Goal: Transaction & Acquisition: Purchase product/service

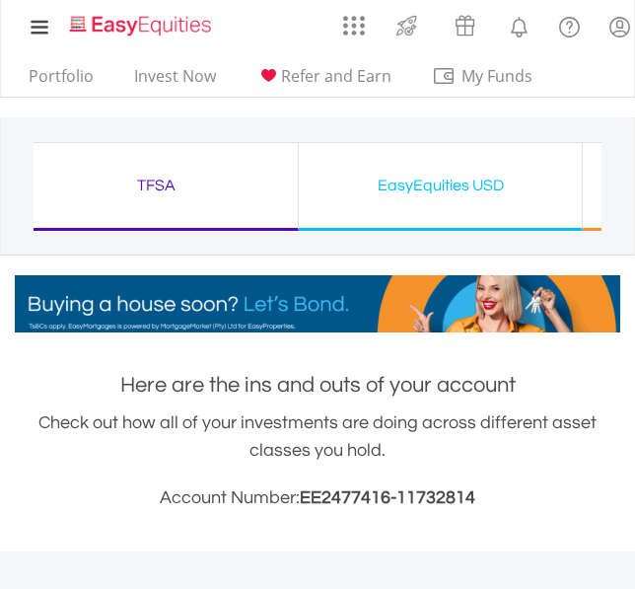
drag, startPoint x: 489, startPoint y: 188, endPoint x: 111, endPoint y: 195, distance: 377.9
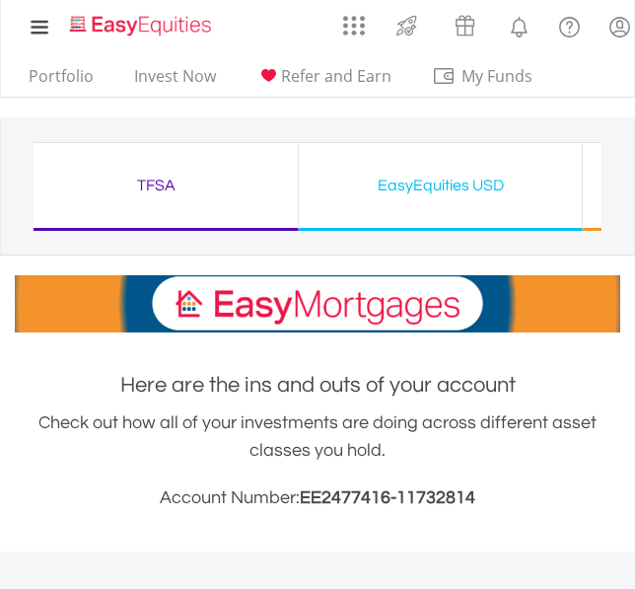
click at [188, 191] on div "TFSA" at bounding box center [156, 186] width 259 height 28
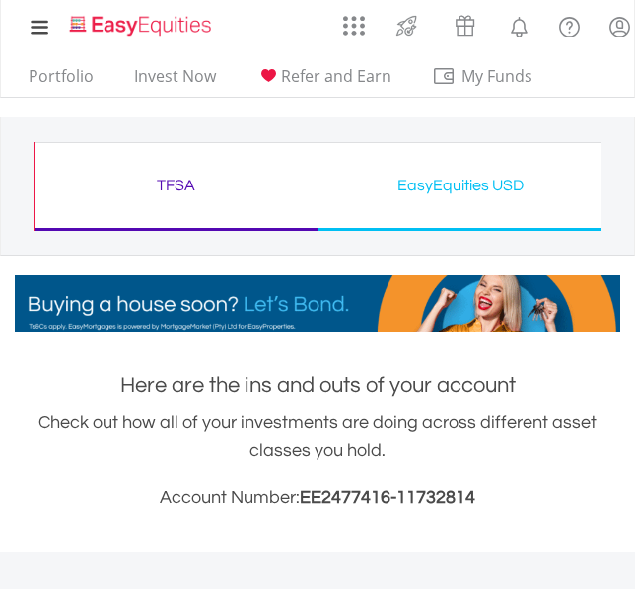
click at [406, 186] on div "EasyEquities USD" at bounding box center [460, 186] width 259 height 28
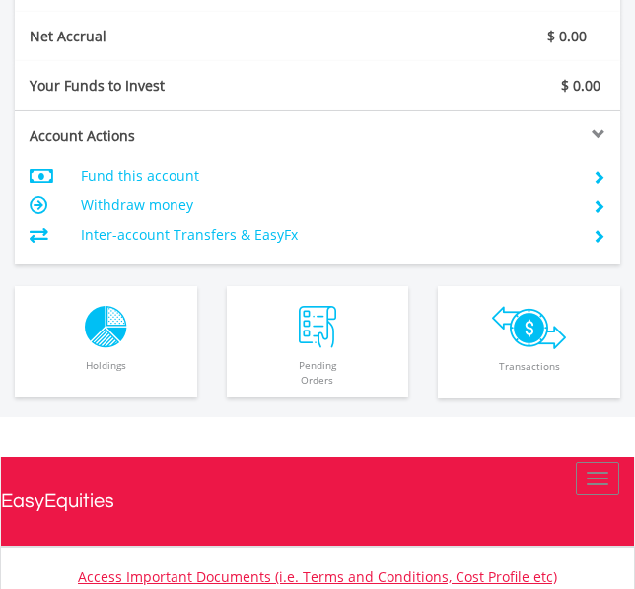
scroll to position [1480, 0]
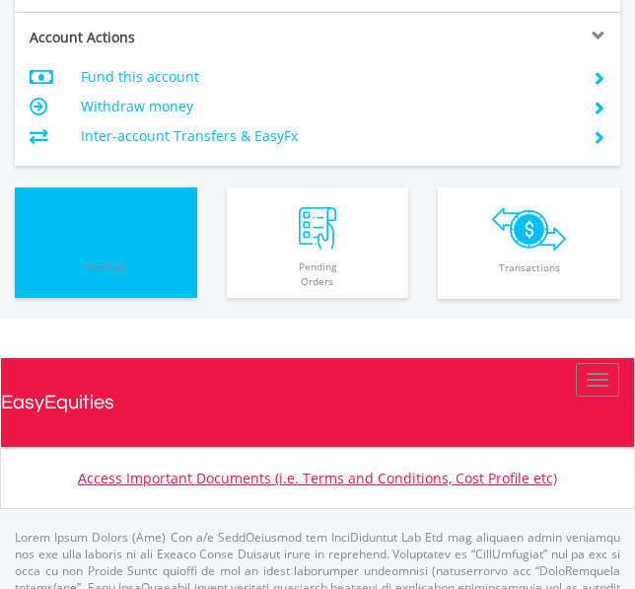
click at [109, 225] on img "button" at bounding box center [106, 228] width 42 height 42
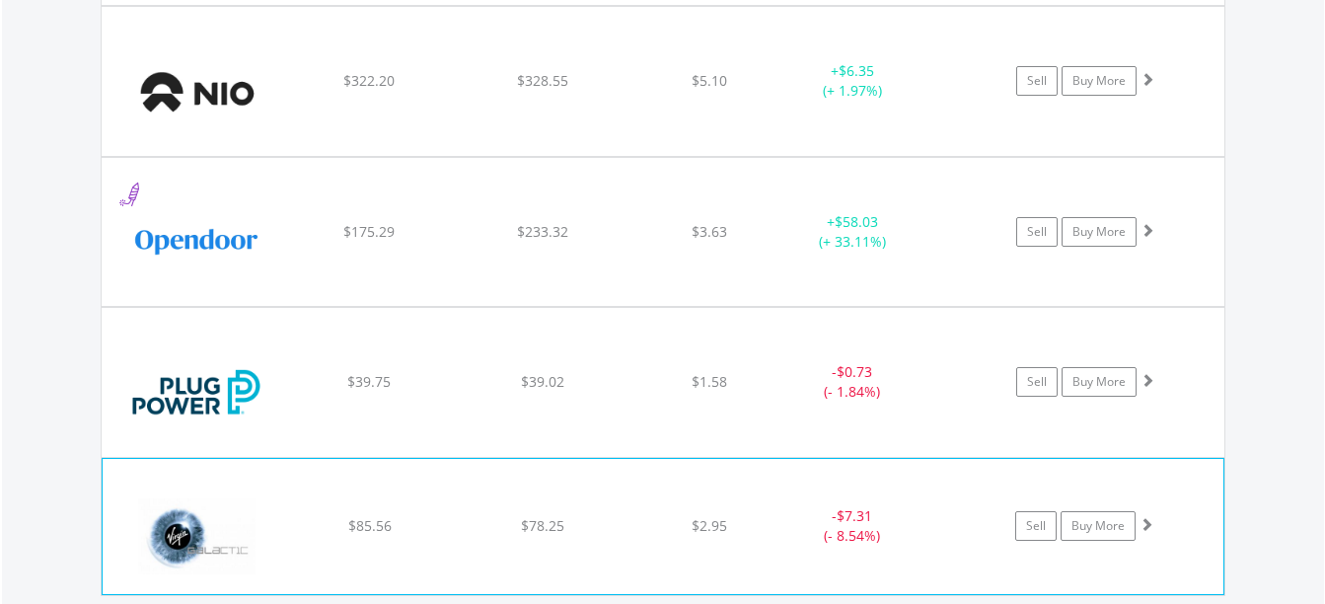
scroll to position [1739, 0]
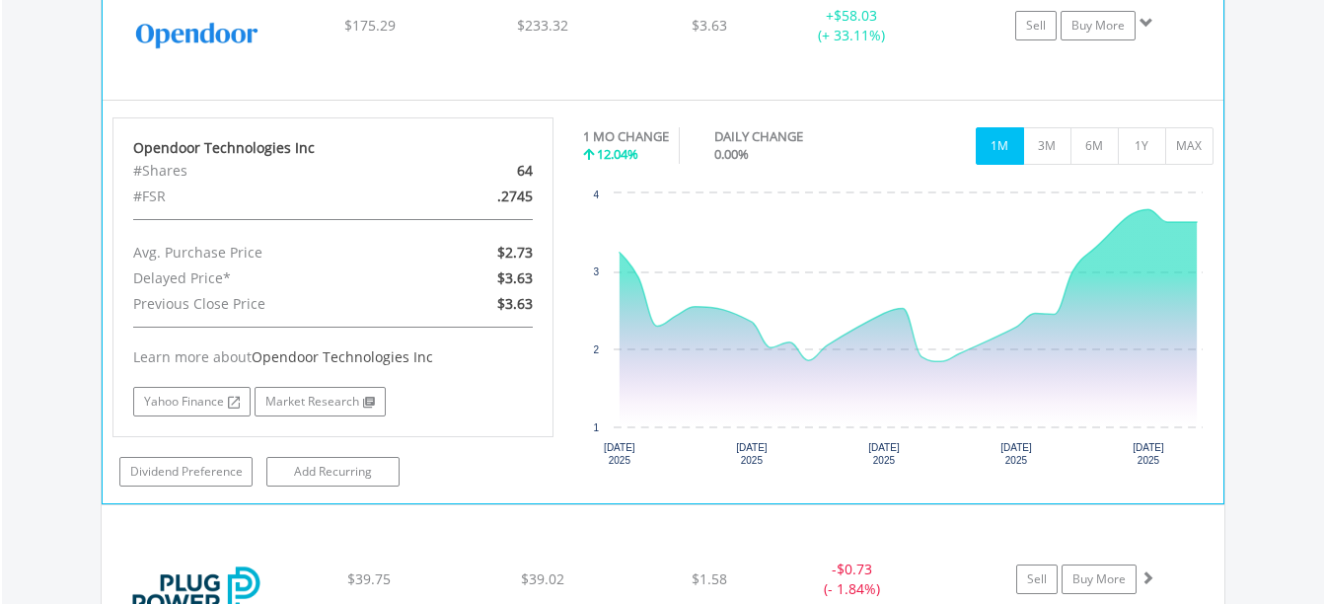
scroll to position [2035, 0]
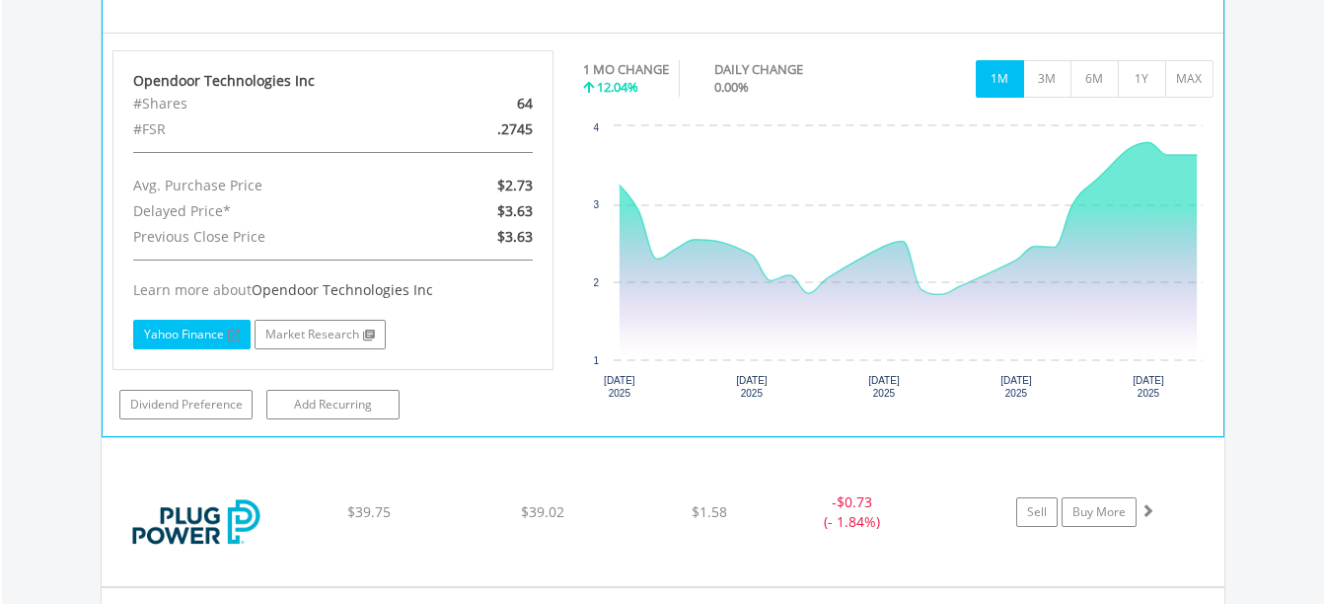
click at [187, 331] on link "Yahoo Finance" at bounding box center [191, 335] width 117 height 30
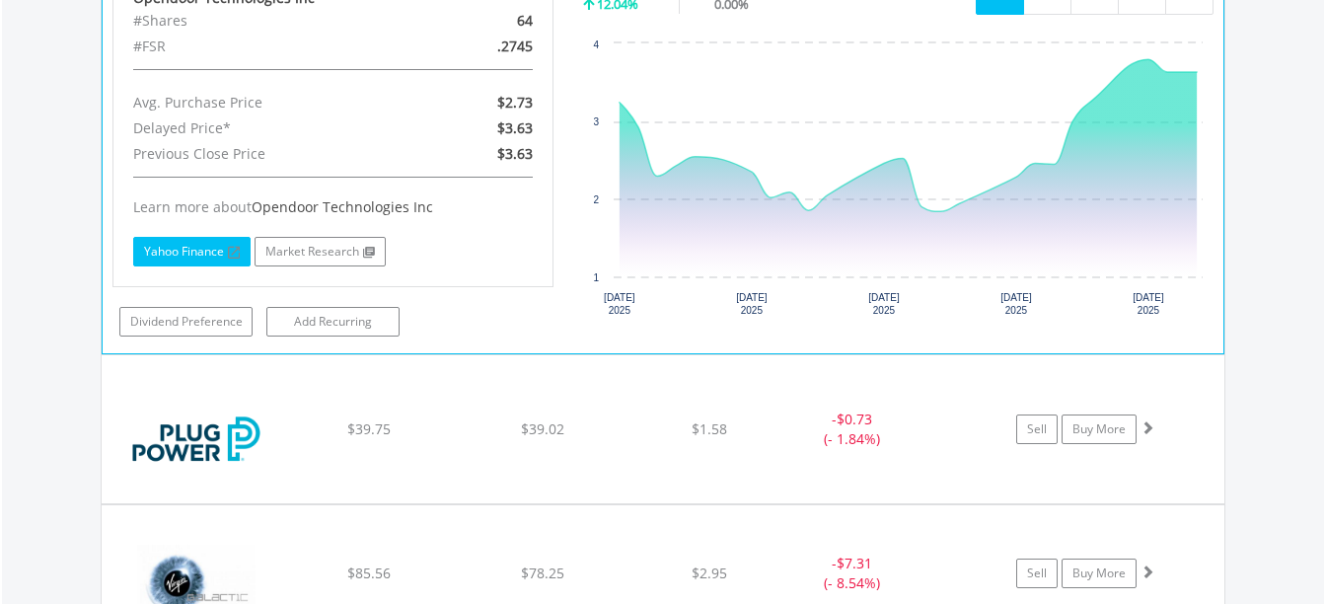
scroll to position [2134, 0]
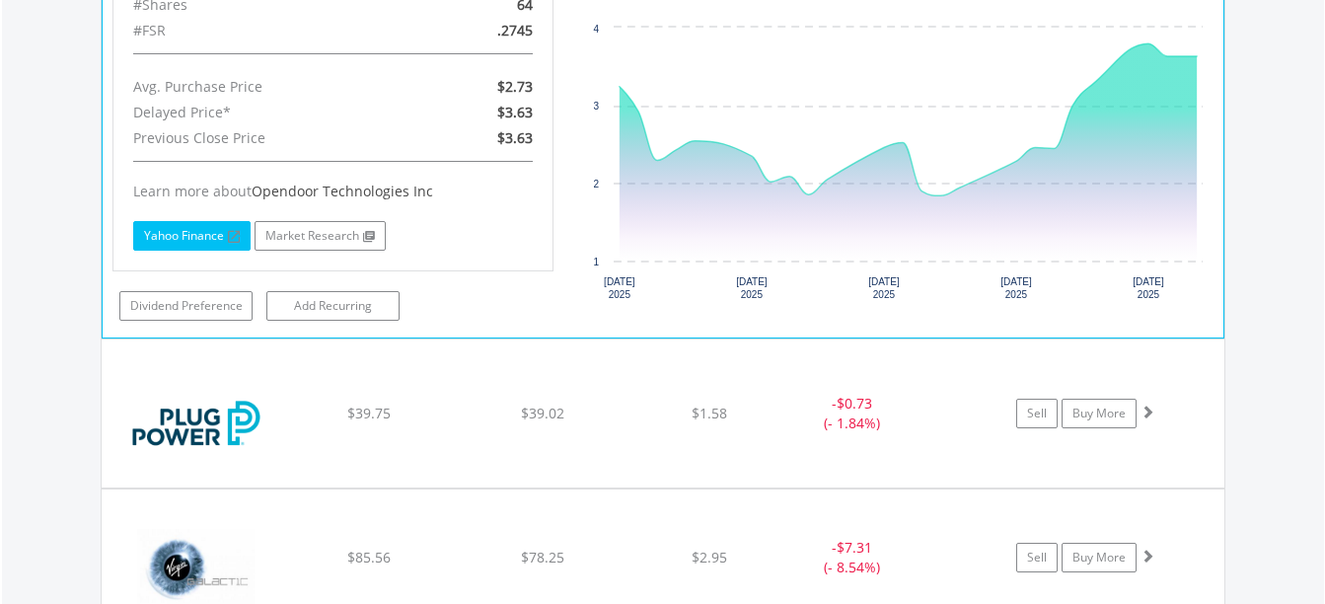
click at [174, 233] on link "Yahoo Finance" at bounding box center [191, 236] width 117 height 30
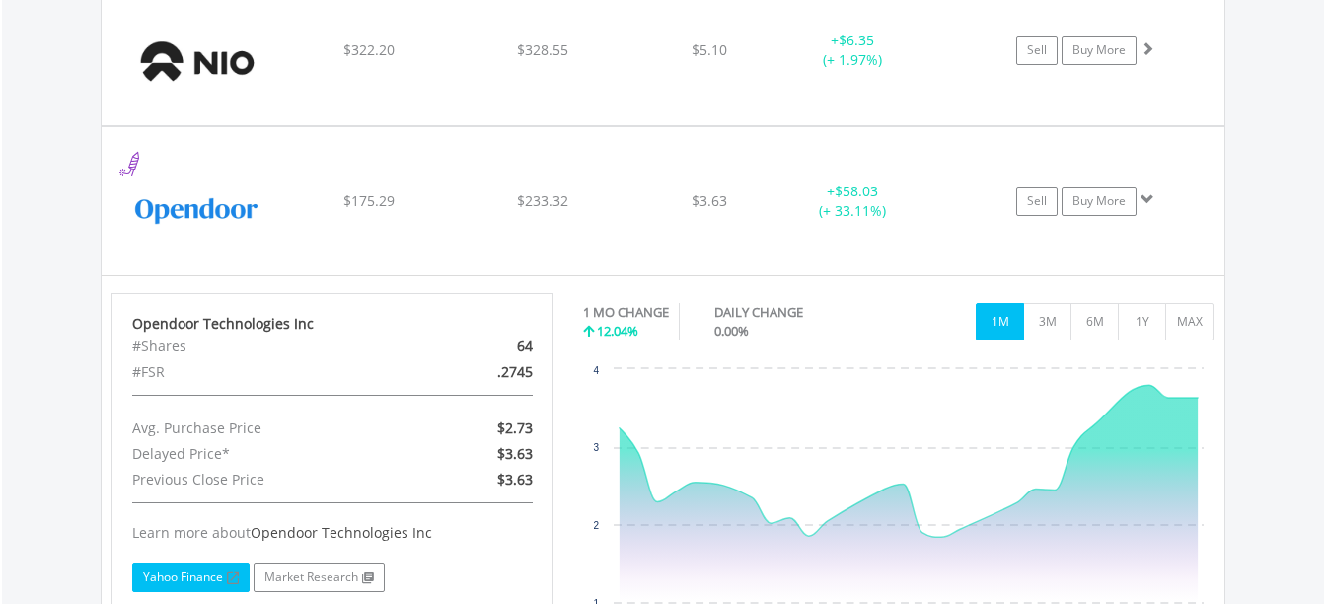
scroll to position [1739, 0]
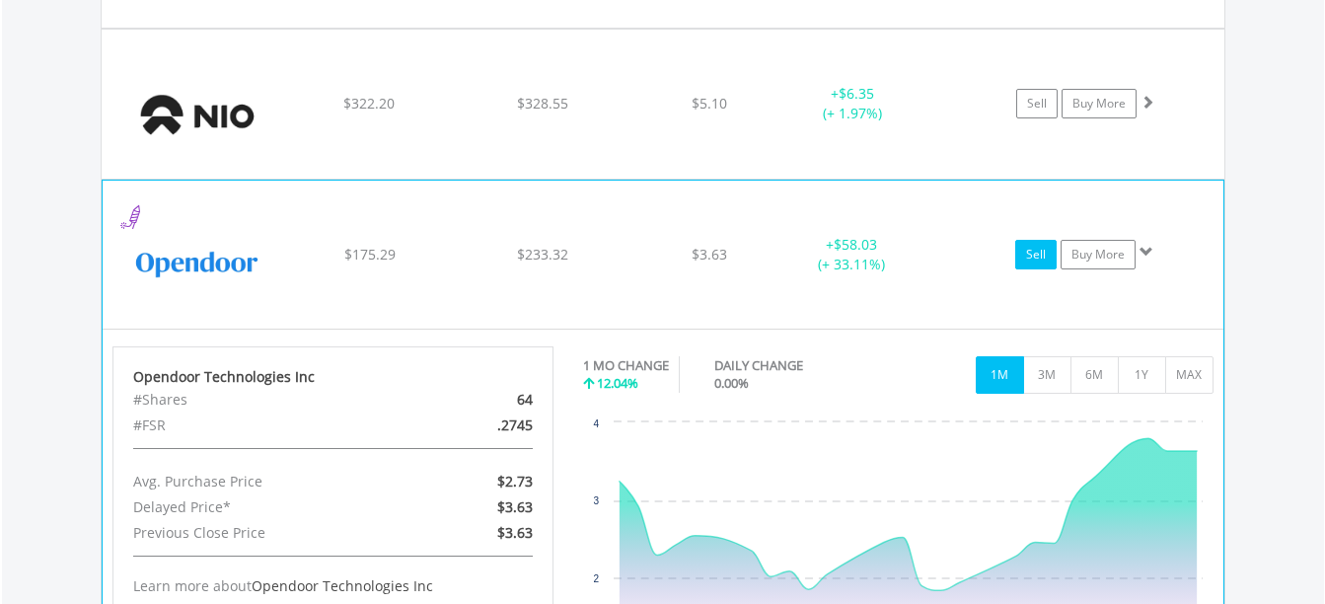
click at [634, 258] on link "Sell" at bounding box center [1035, 255] width 41 height 30
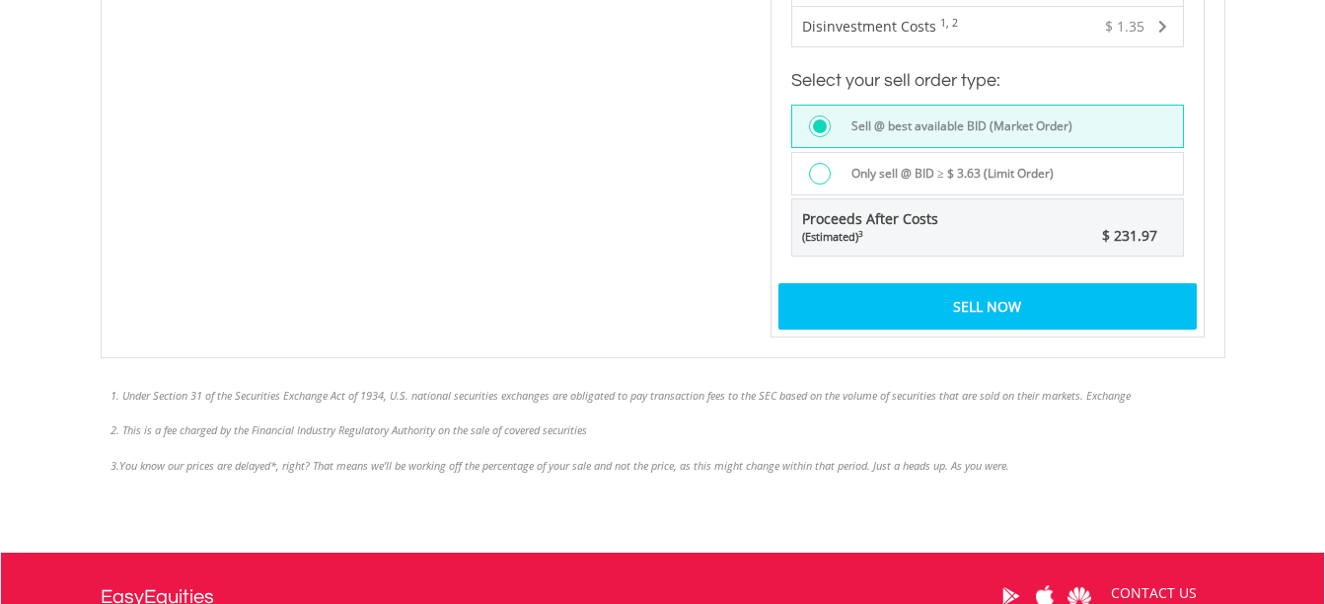
scroll to position [1480, 0]
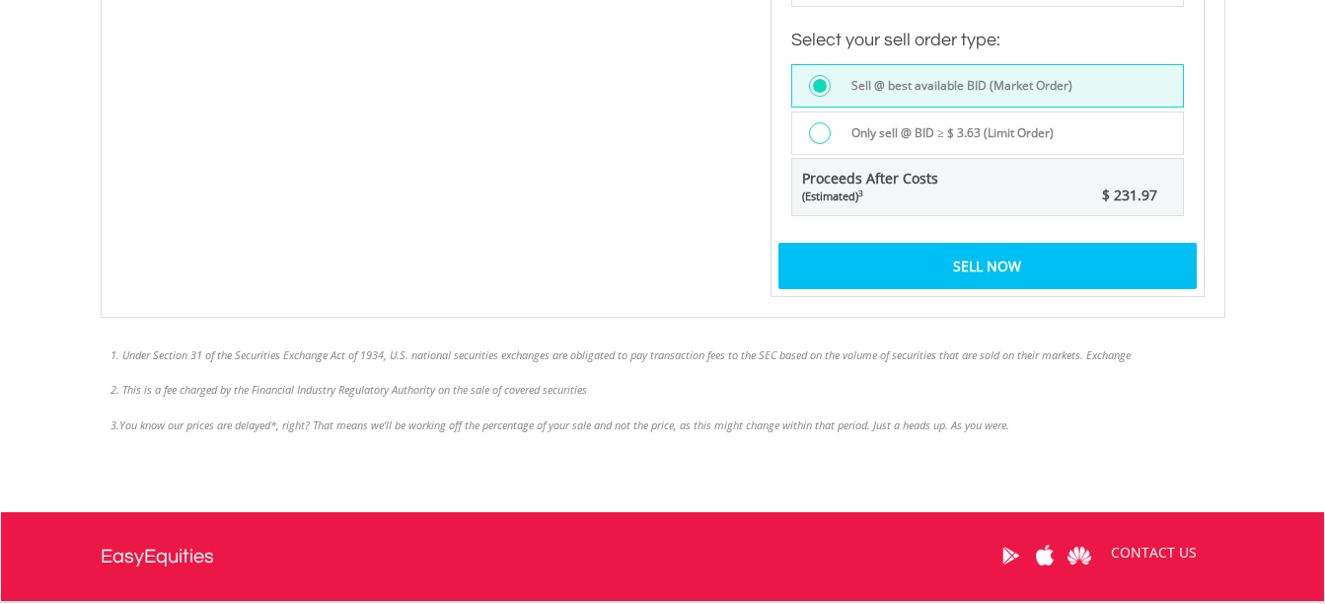
click at [987, 263] on div "Sell Now" at bounding box center [987, 265] width 418 height 45
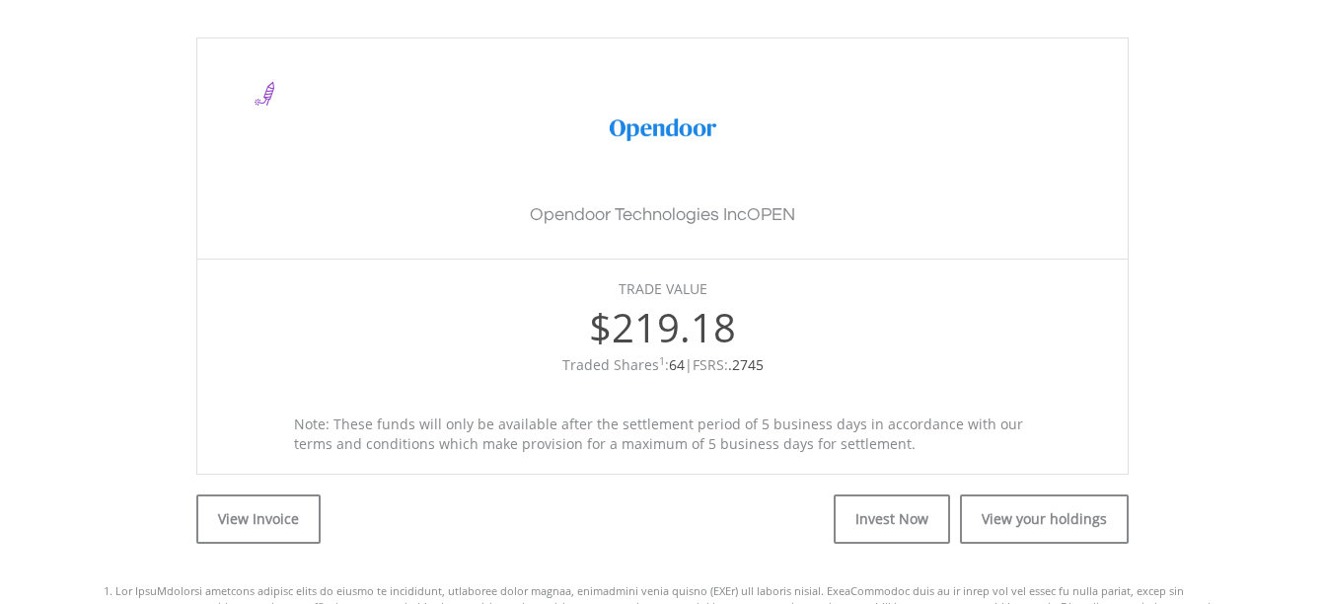
scroll to position [592, 0]
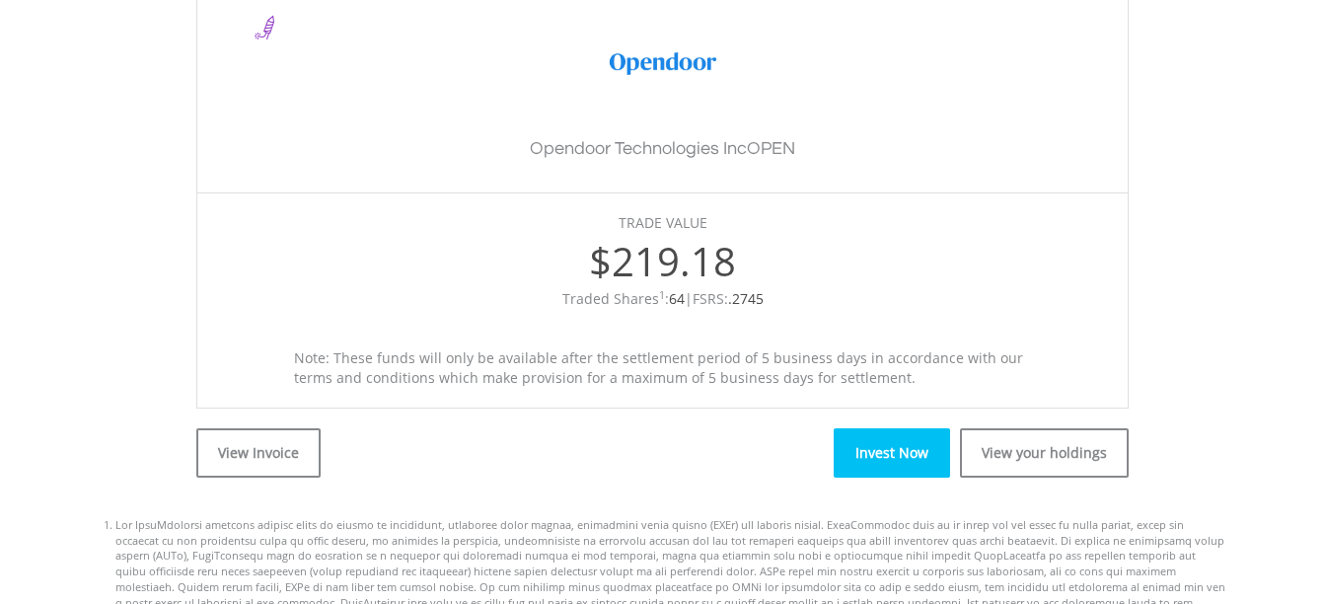
click at [894, 455] on link "Invest Now" at bounding box center [892, 452] width 116 height 49
